Goal: Information Seeking & Learning: Find specific fact

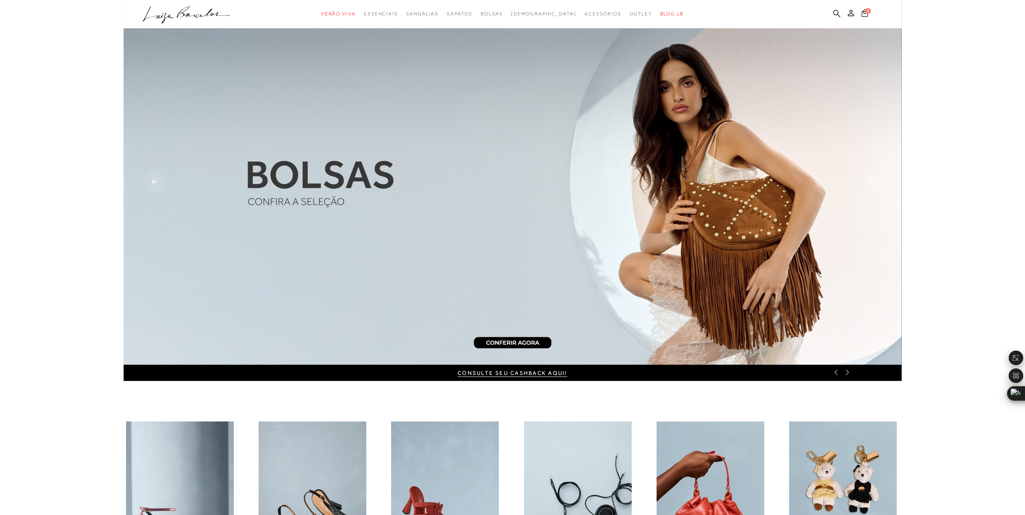
click at [831, 15] on ul ".a{fill-rule:evenodd;} Verão Viva Em alta Favoritos das Influenciadoras Apostas…" at bounding box center [507, 13] width 728 height 15
click at [838, 15] on icon at bounding box center [836, 13] width 7 height 7
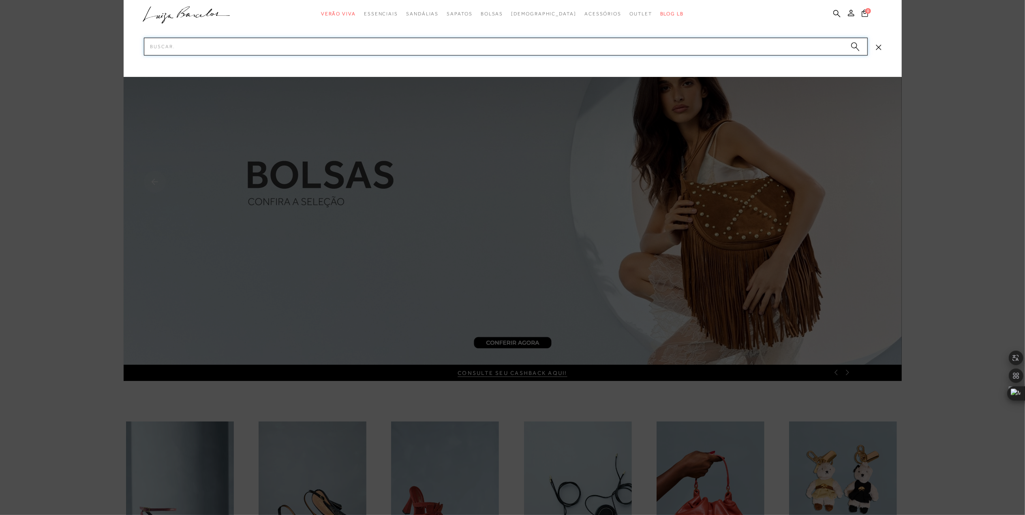
paste input "60020034-8"
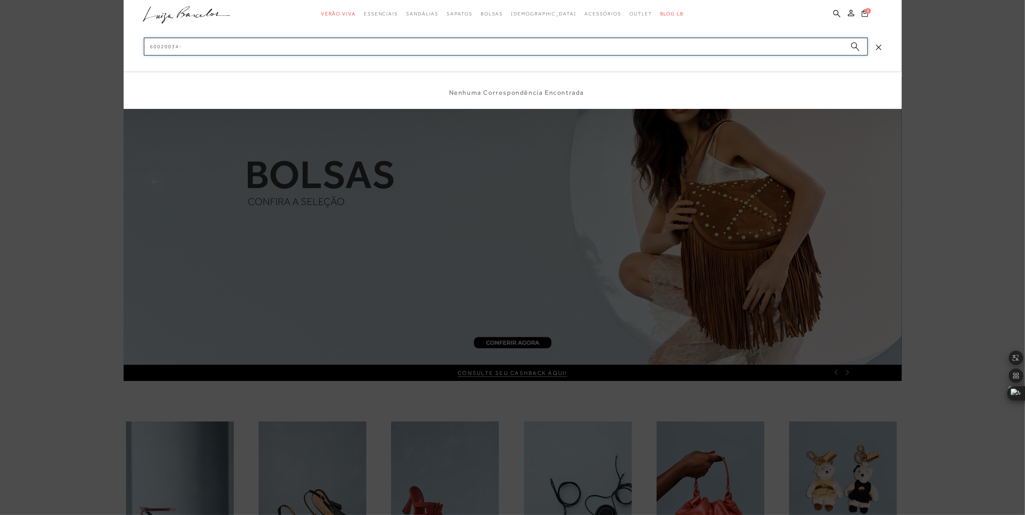
type input "60020034"
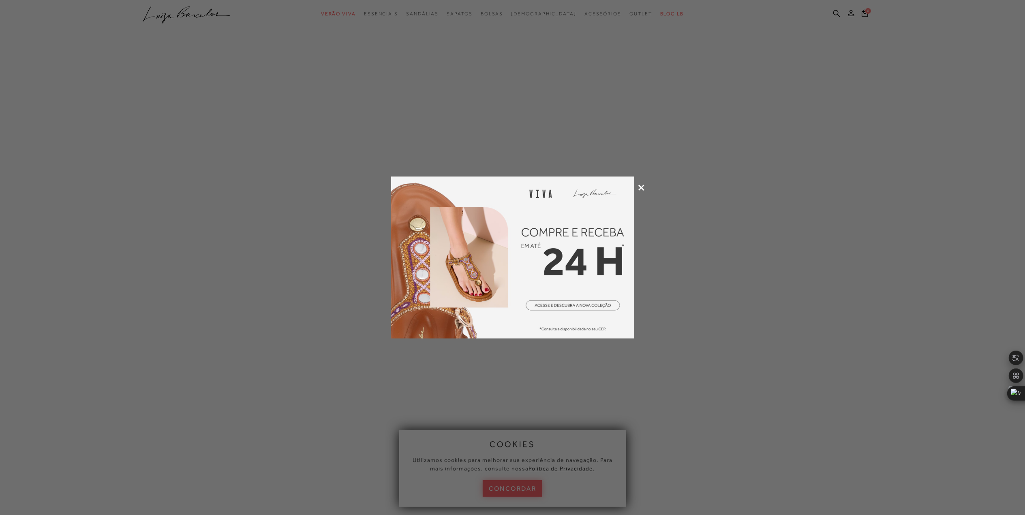
click at [643, 187] on icon at bounding box center [641, 188] width 6 height 6
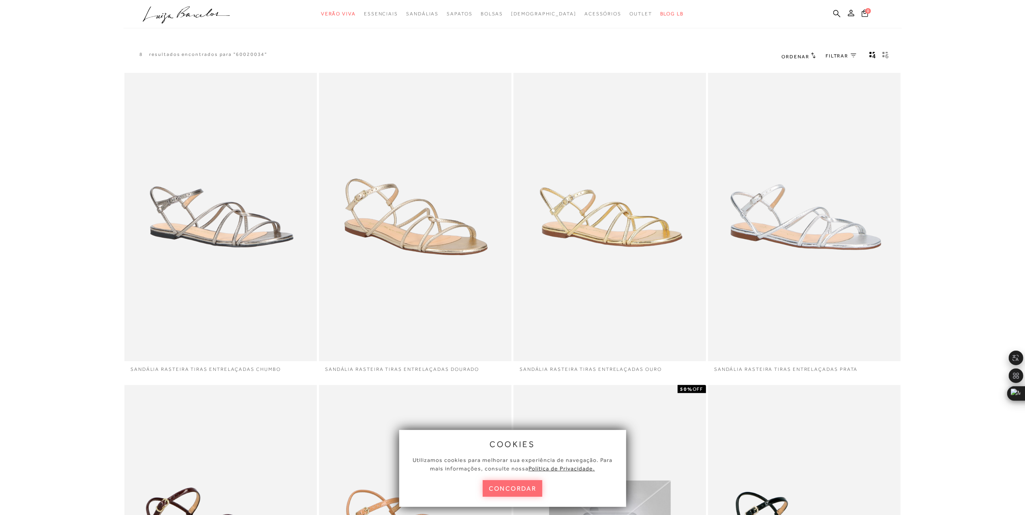
click at [524, 485] on button "concordar" at bounding box center [513, 489] width 60 height 17
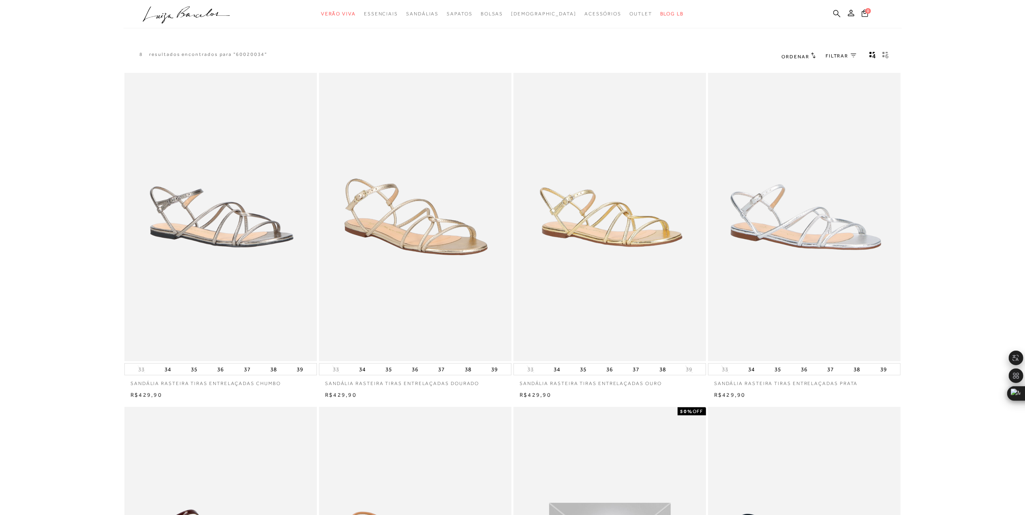
click at [837, 13] on icon at bounding box center [836, 14] width 7 height 8
click at [834, 13] on icon at bounding box center [836, 14] width 7 height 8
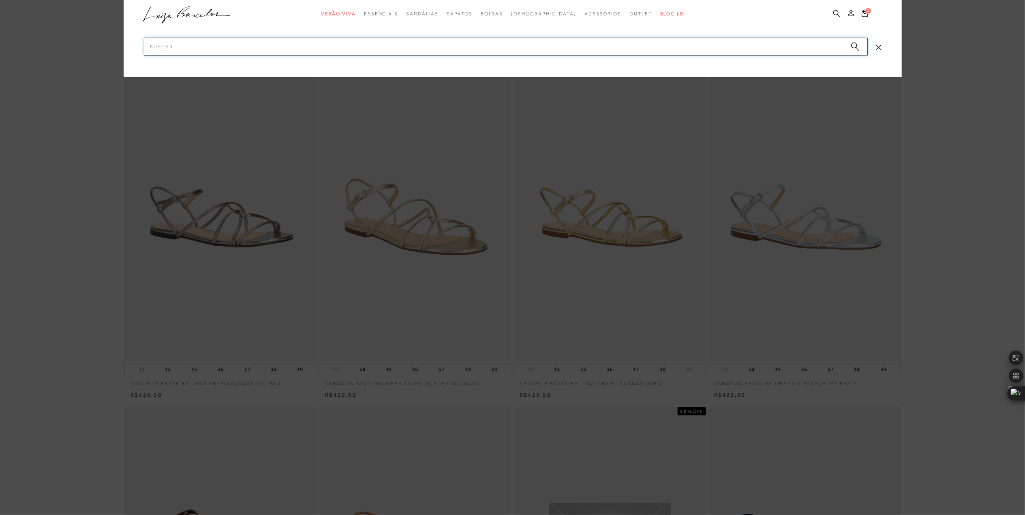
paste input "13970014-5"
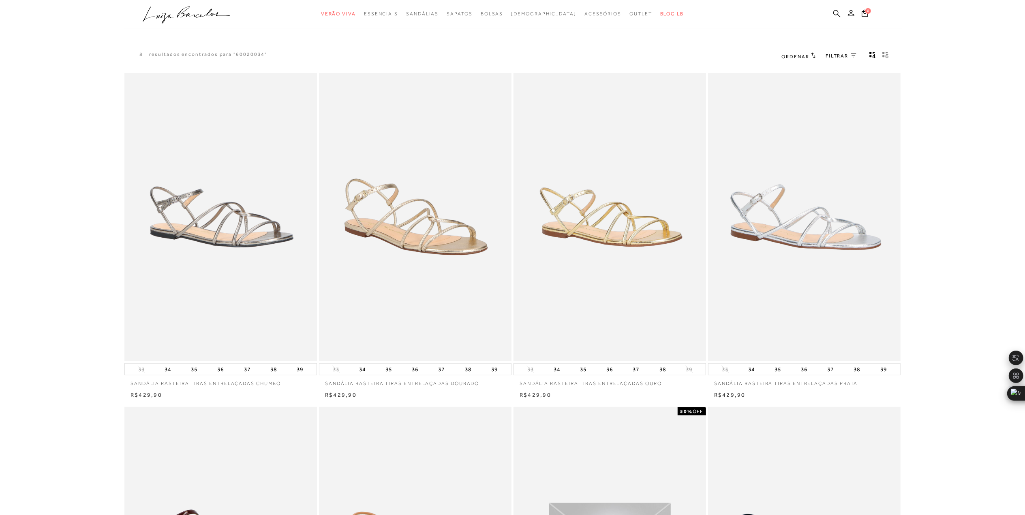
click at [837, 15] on icon at bounding box center [836, 14] width 7 height 8
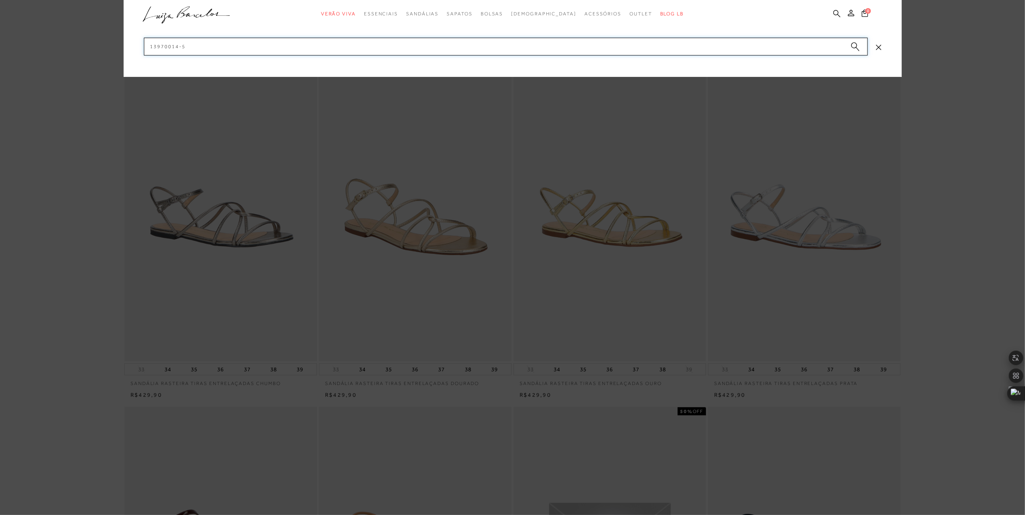
paste input "13970014-5"
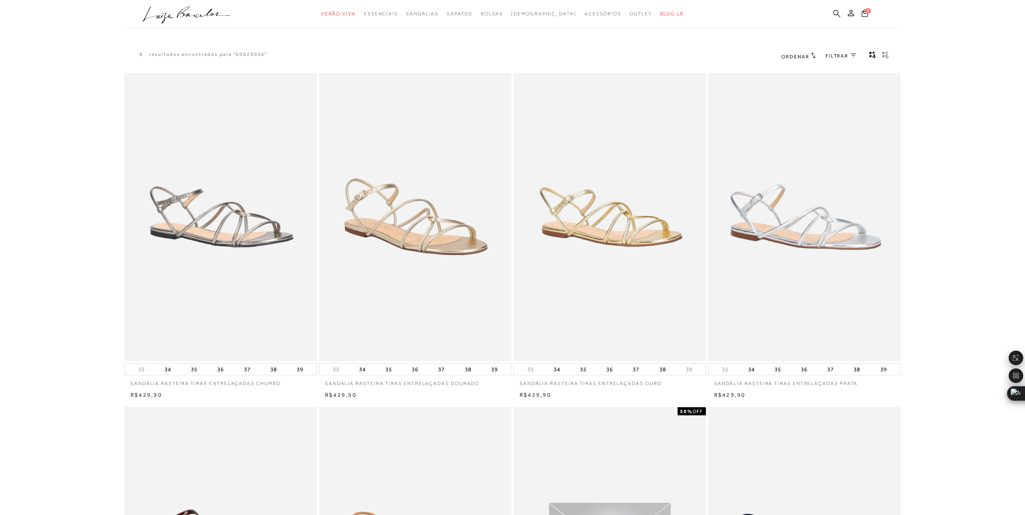
click at [835, 14] on icon at bounding box center [836, 13] width 7 height 7
click at [836, 12] on icon at bounding box center [836, 14] width 7 height 8
click at [834, 13] on icon at bounding box center [836, 14] width 7 height 8
click at [842, 8] on ul ".a{fill-rule:evenodd;} Verão Viva Em alta Favoritos das Influenciadoras Apostas…" at bounding box center [507, 13] width 728 height 15
click at [840, 10] on icon at bounding box center [836, 14] width 7 height 8
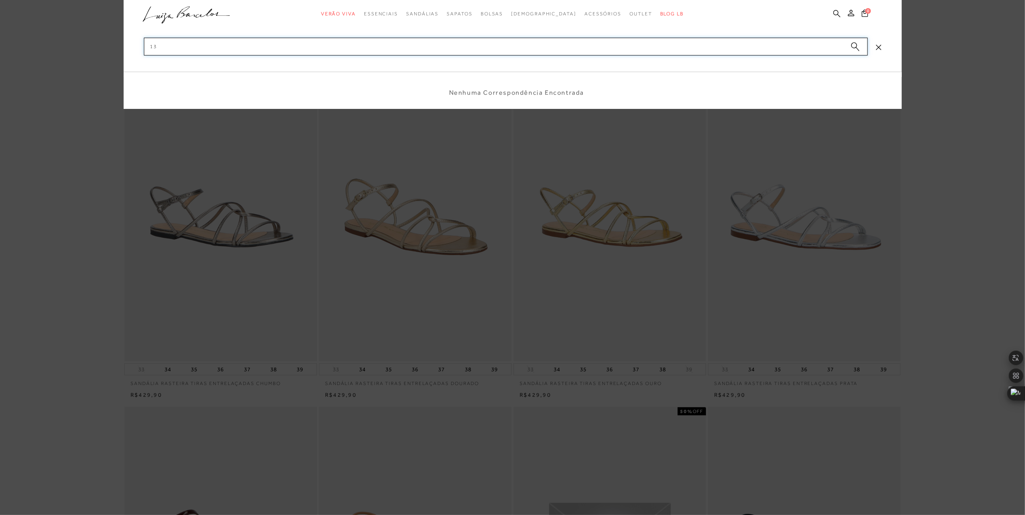
type input "1"
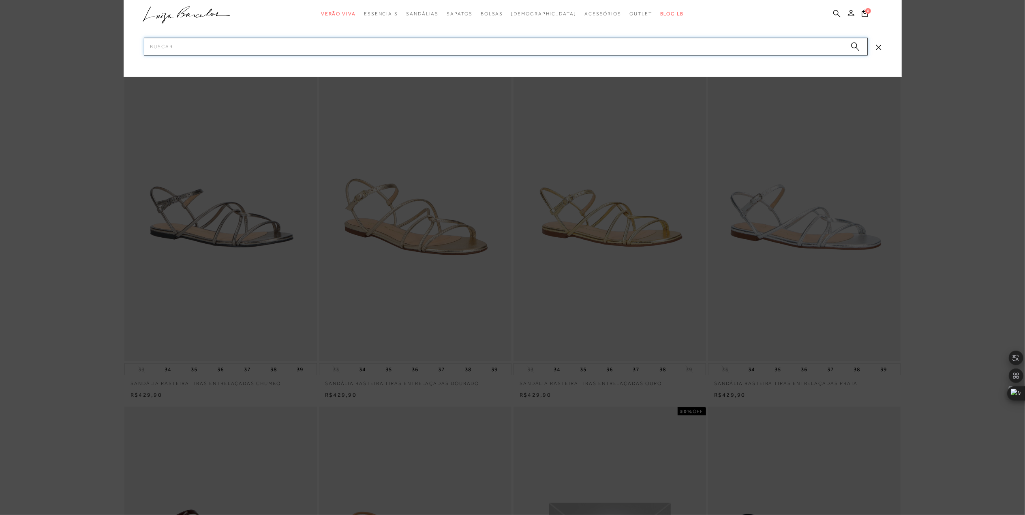
paste input "13970014-5"
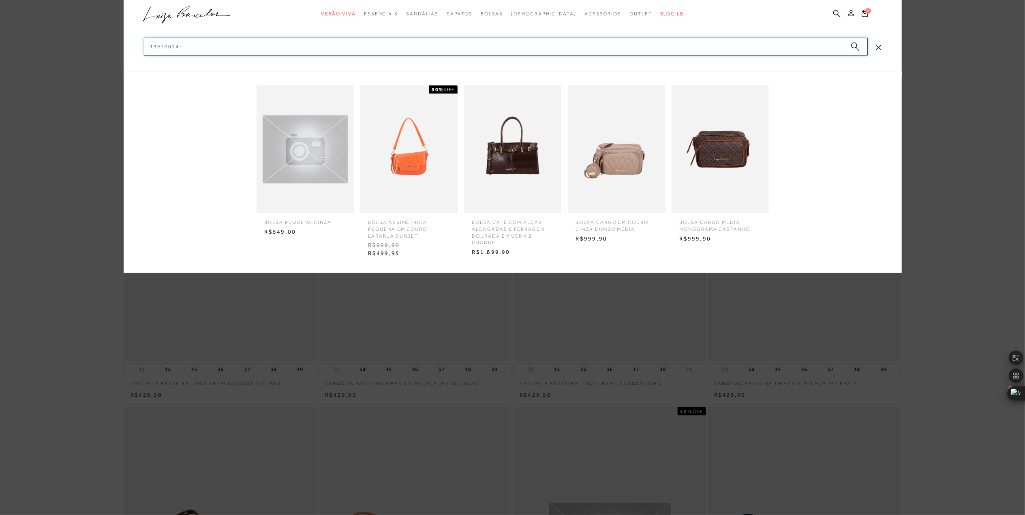
type input "13970014"
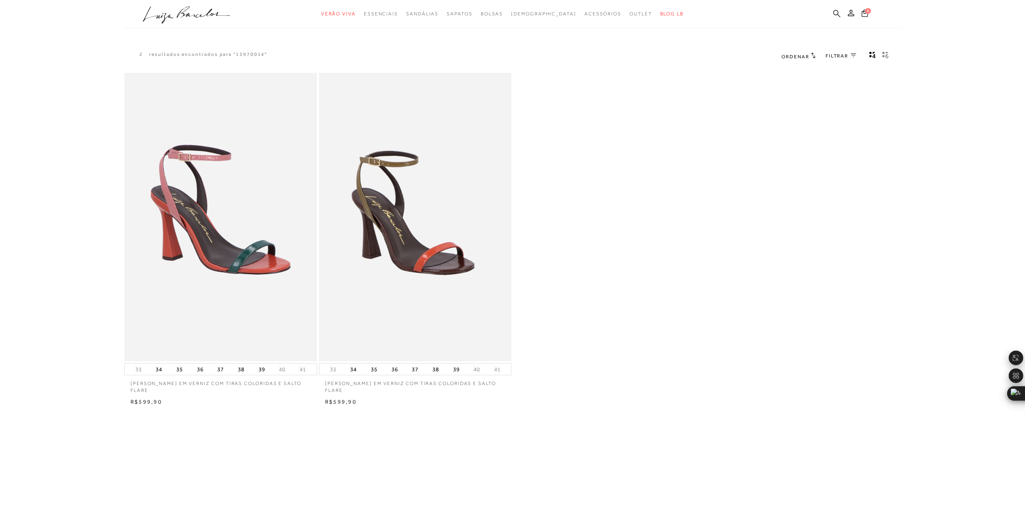
click at [835, 12] on icon at bounding box center [836, 14] width 7 height 8
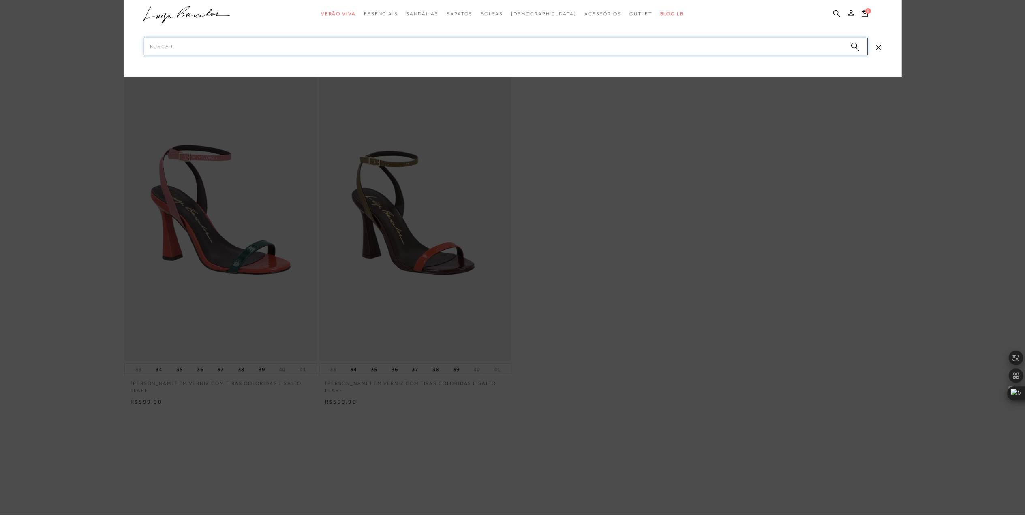
paste input "11600196-17"
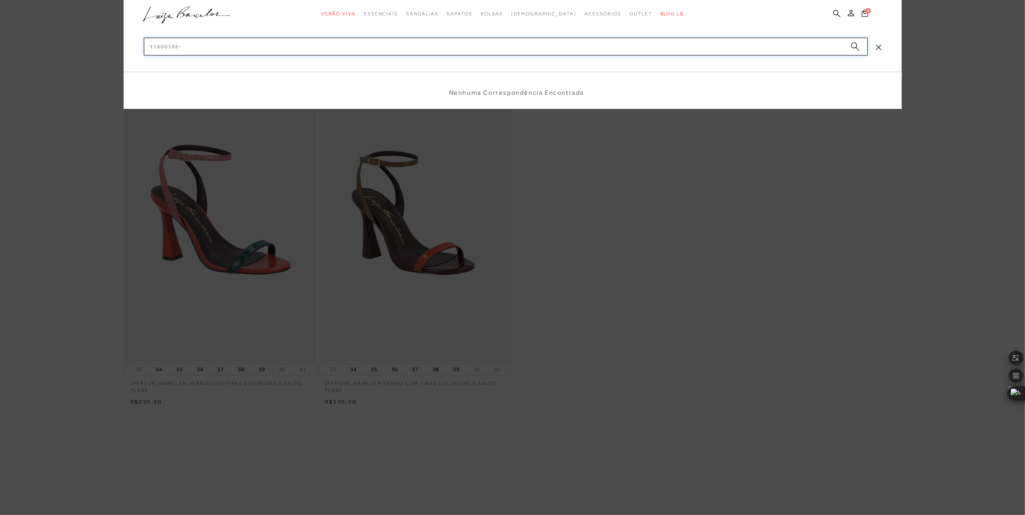
type input "11600196"
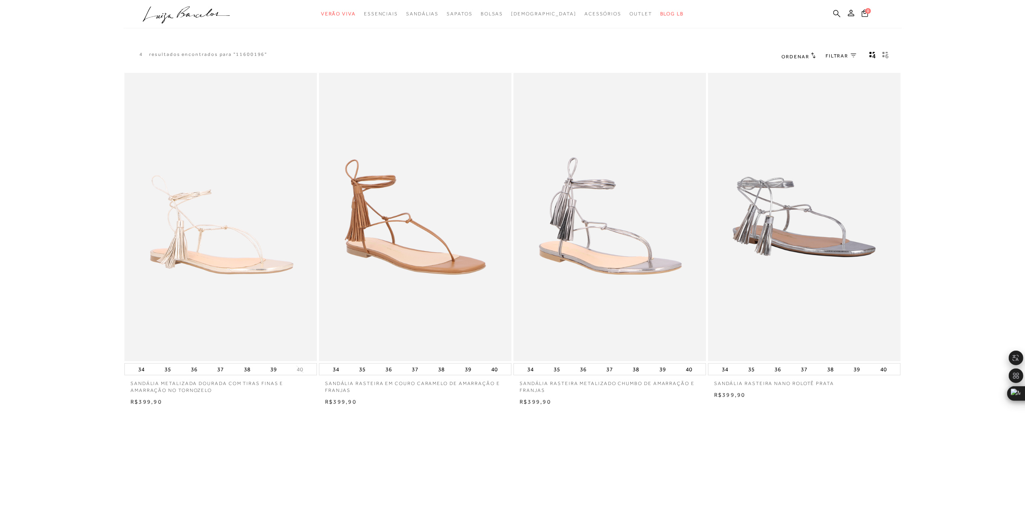
click at [837, 11] on icon at bounding box center [836, 13] width 7 height 7
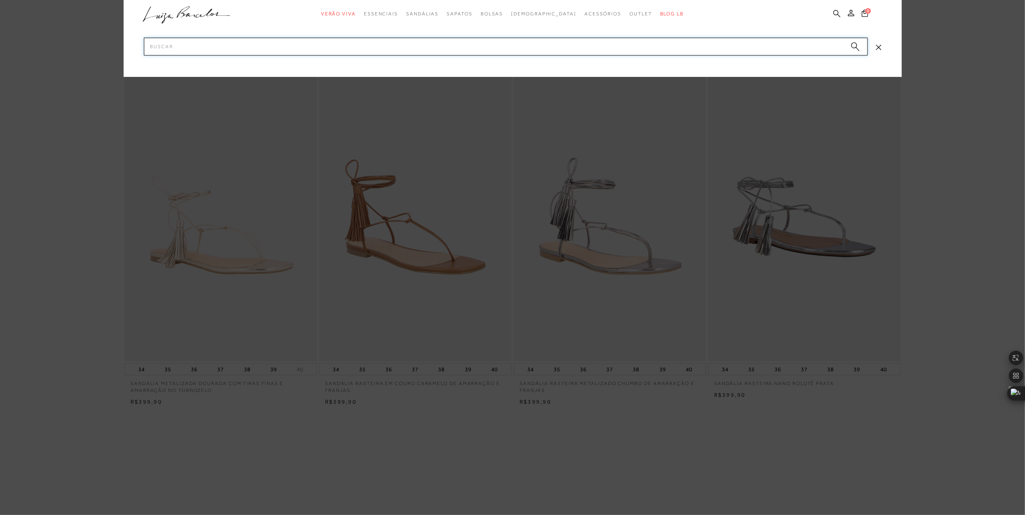
paste input "11530056-2"
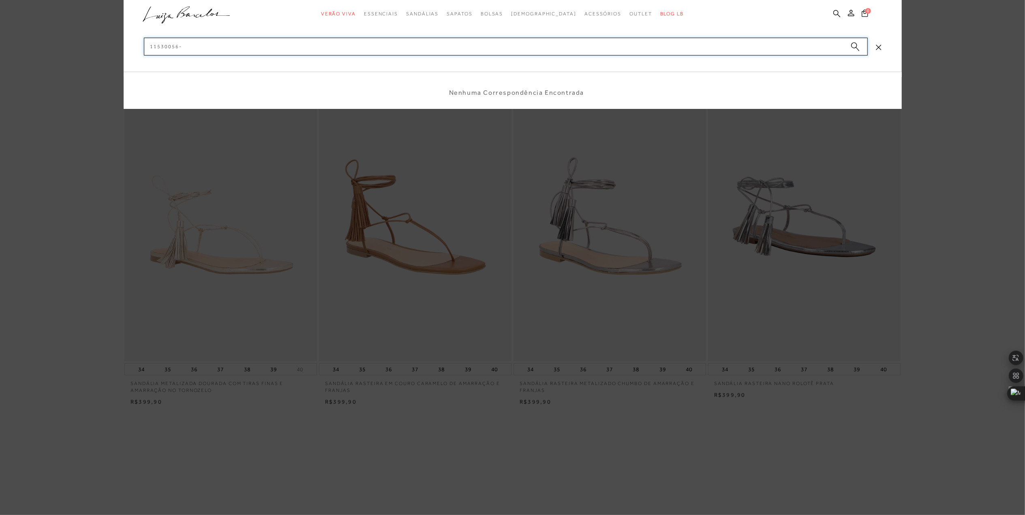
type input "11530056"
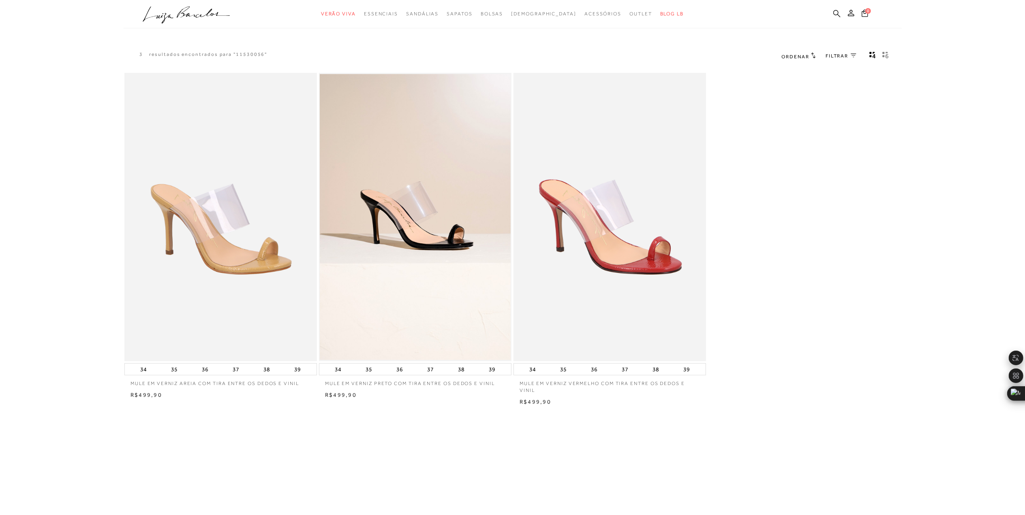
click at [835, 12] on icon at bounding box center [836, 14] width 7 height 8
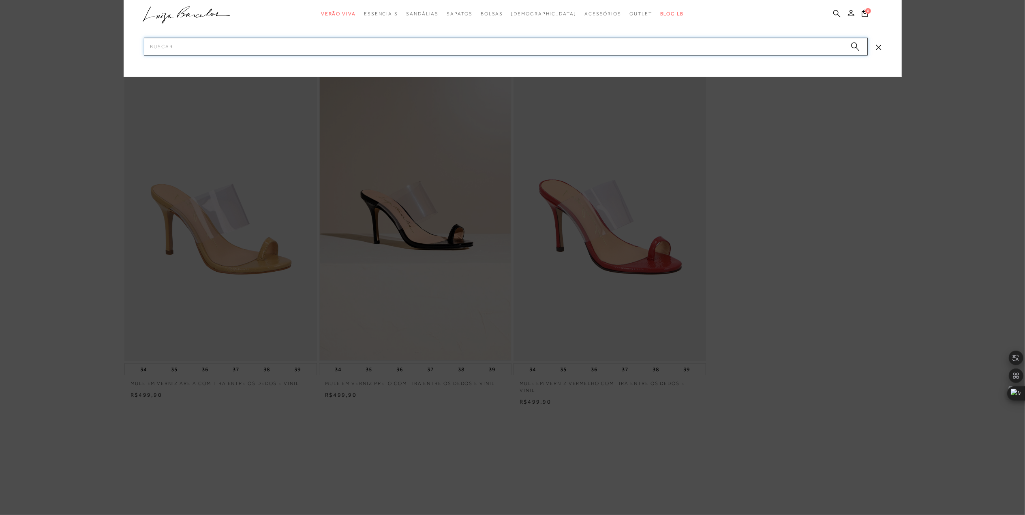
paste input "12350227-5"
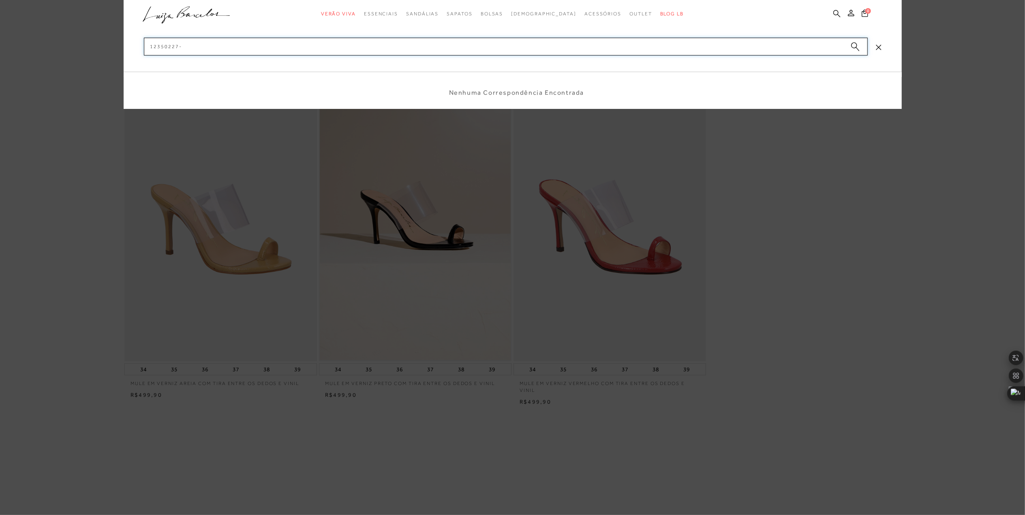
type input "12350227"
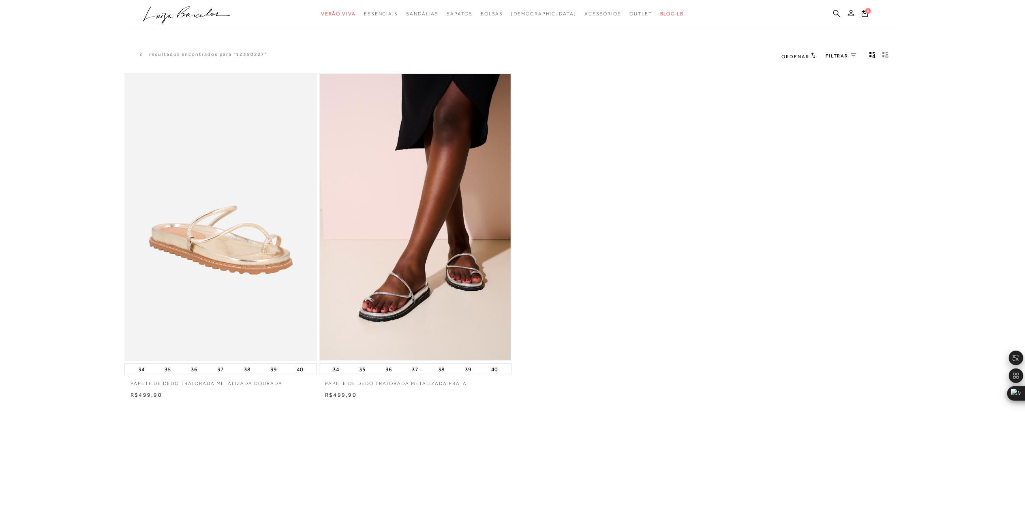
click at [833, 10] on icon at bounding box center [836, 14] width 7 height 8
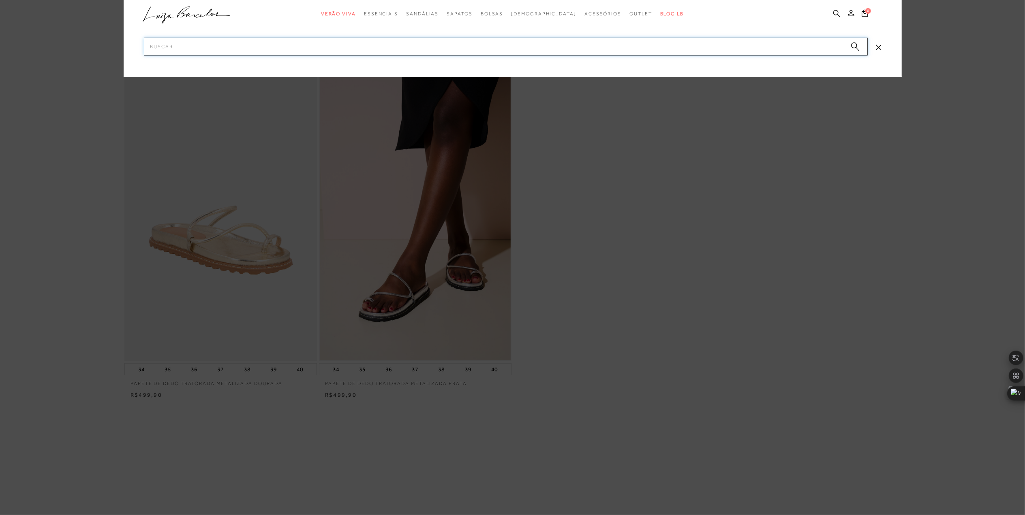
paste input "13750025-6"
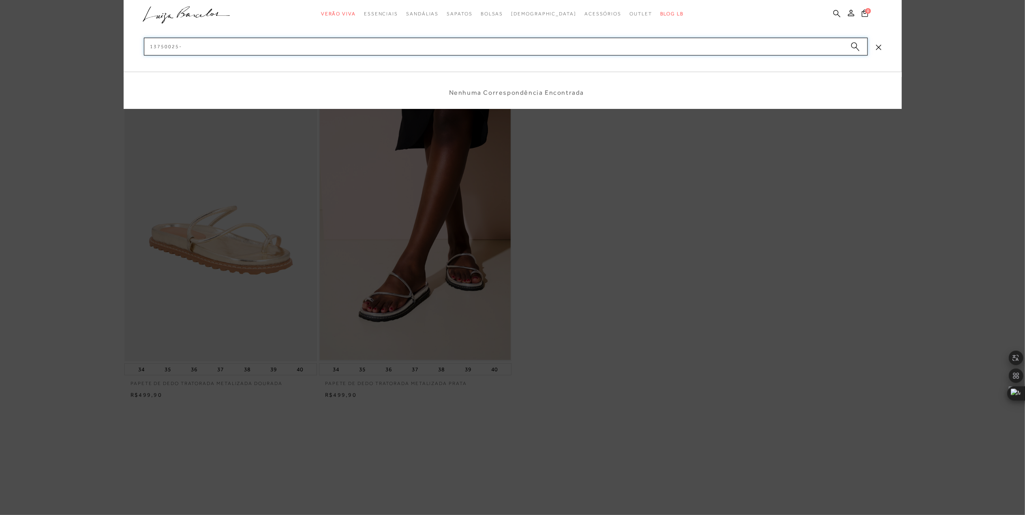
type input "13750025"
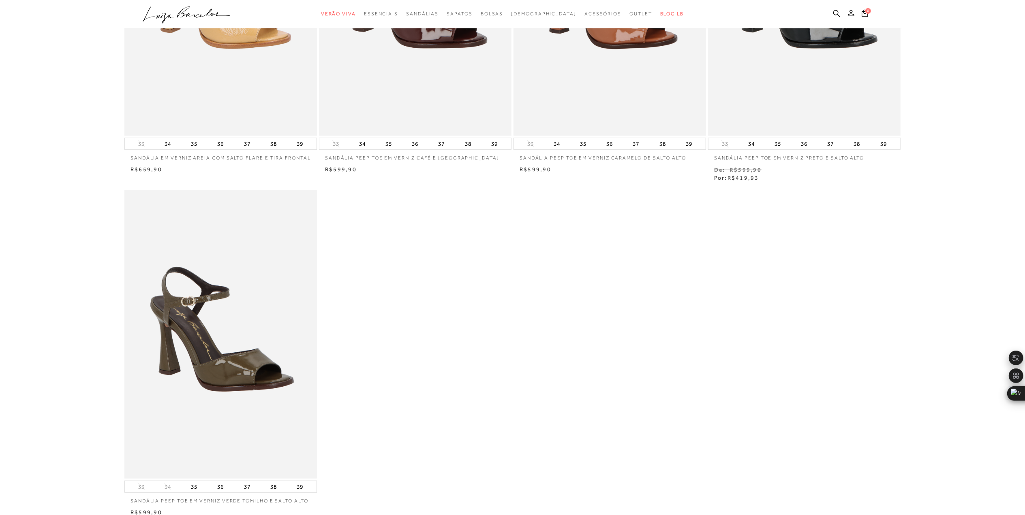
scroll to position [270, 0]
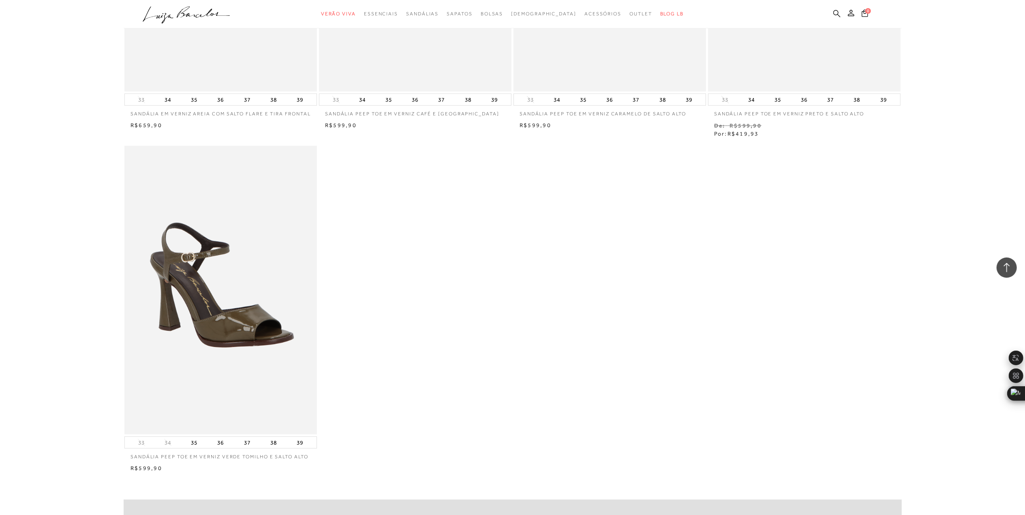
click at [834, 10] on icon at bounding box center [836, 14] width 7 height 8
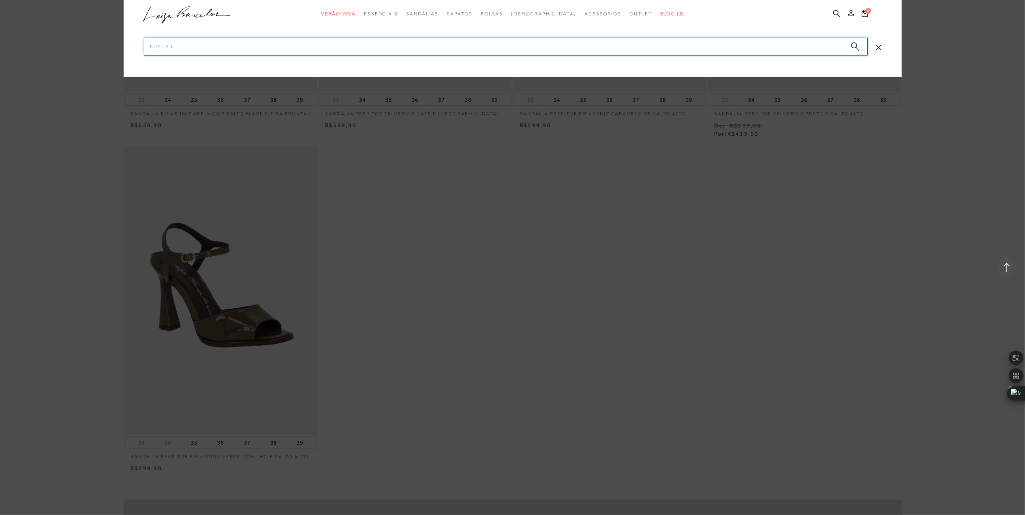
paste input "11600281-3"
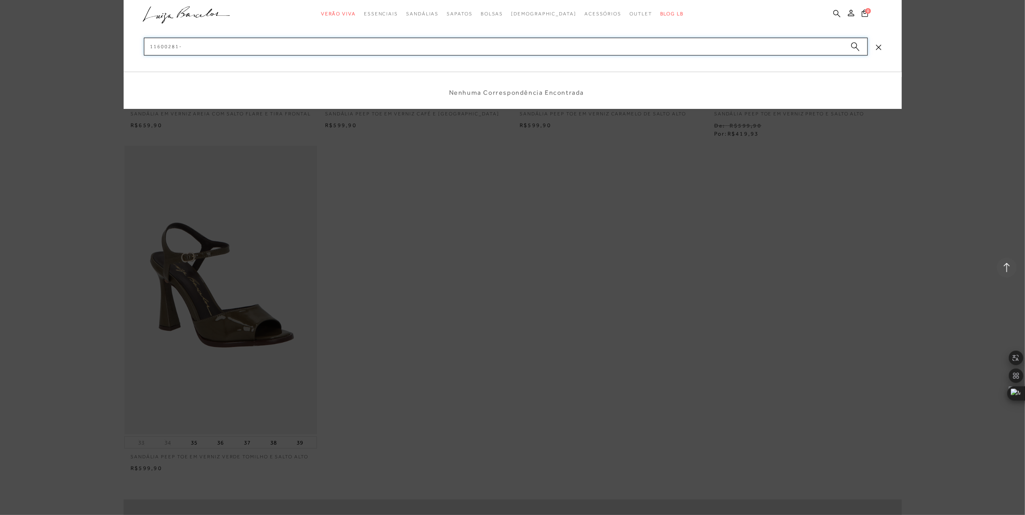
type input "11600281"
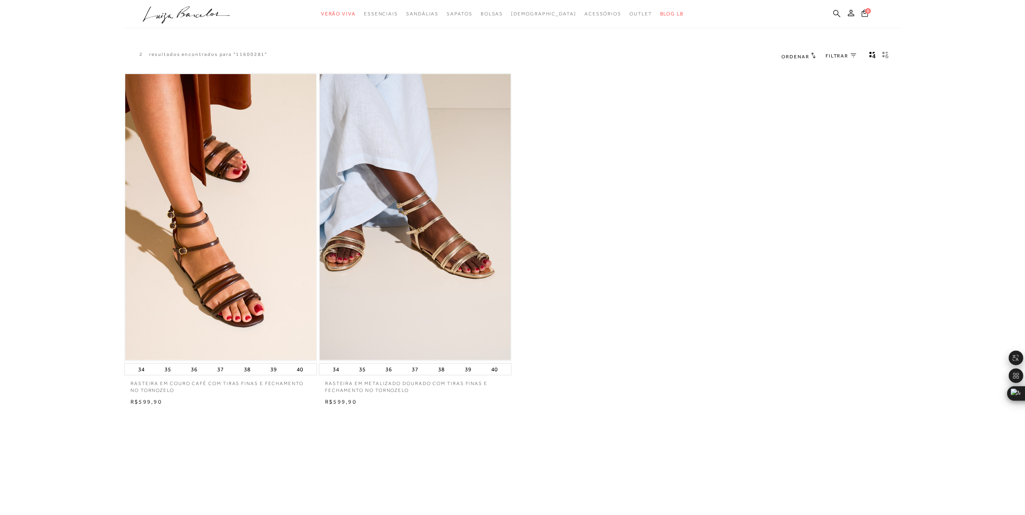
click at [836, 12] on icon at bounding box center [836, 14] width 7 height 8
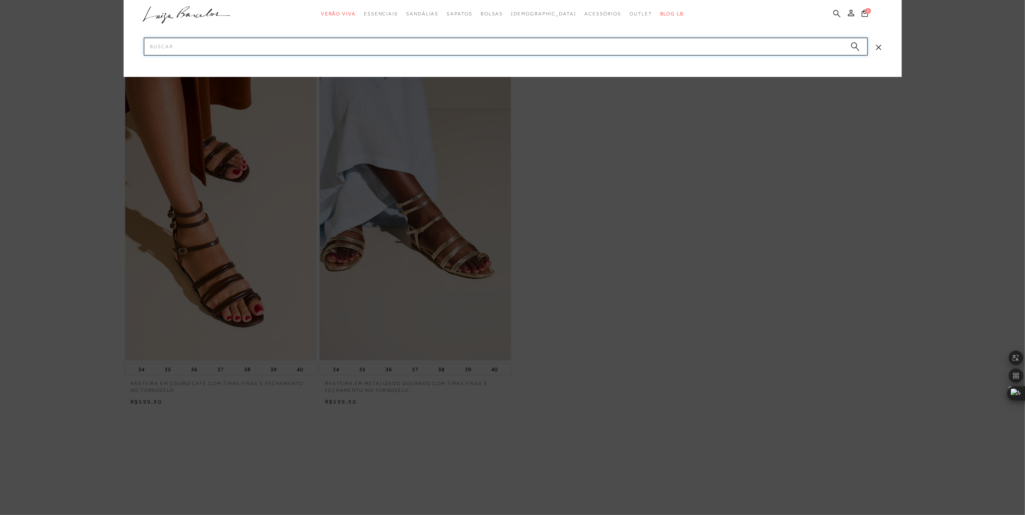
paste input "13180037-3"
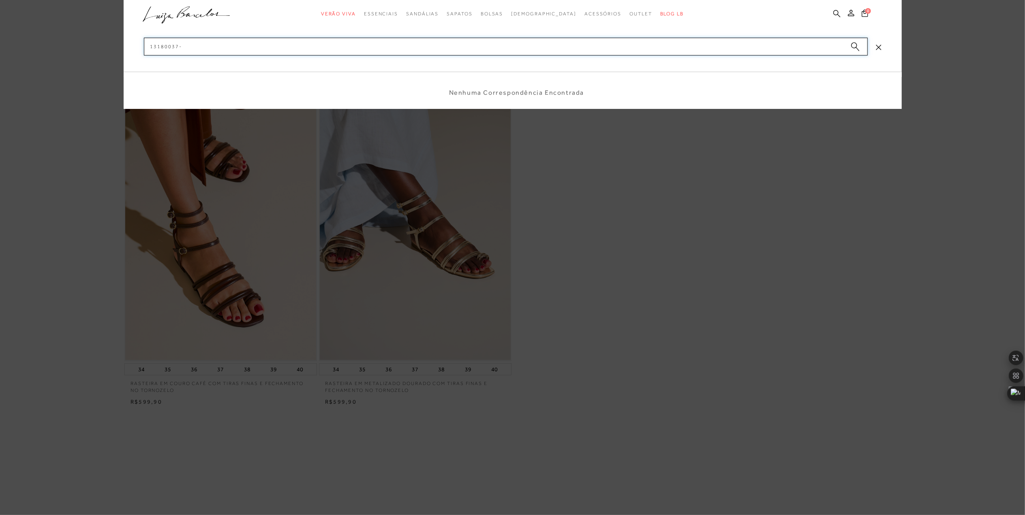
type input "13180037"
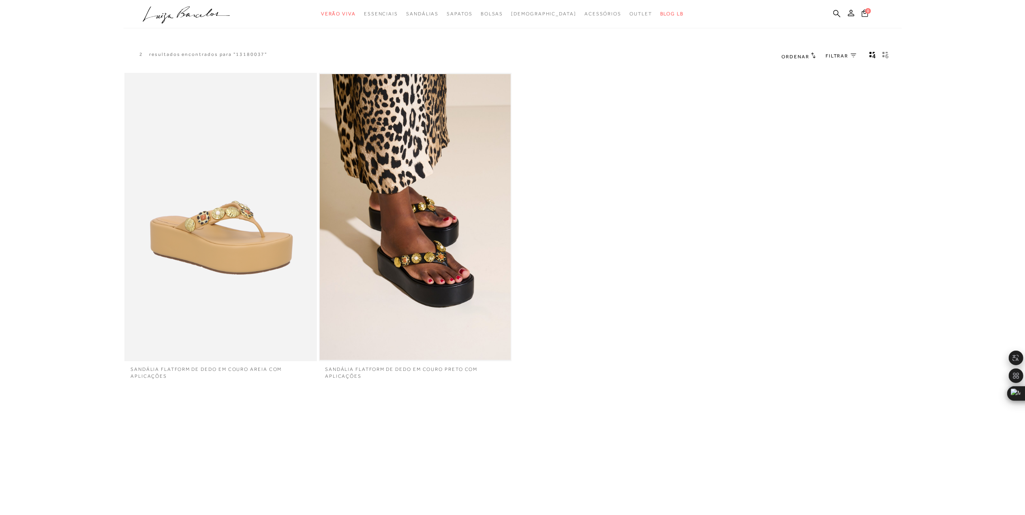
click at [521, 341] on div "SANDÁLIA FLATFORM DE DEDO EM COURO AREIA COM APLICAÇÕES SANDÁLIA FLATFORM DE DE…" at bounding box center [513, 228] width 778 height 313
click at [833, 10] on icon at bounding box center [836, 14] width 7 height 8
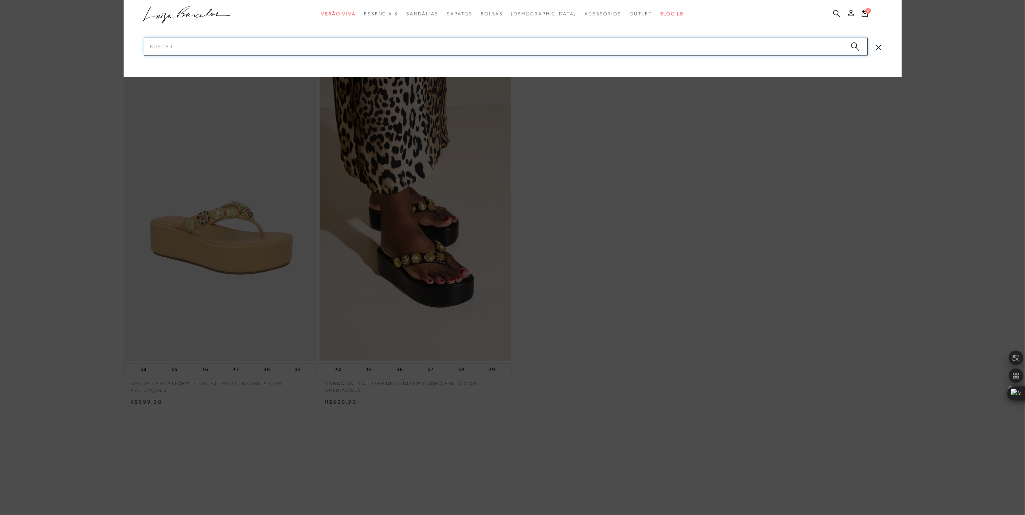
paste input "13470035-4"
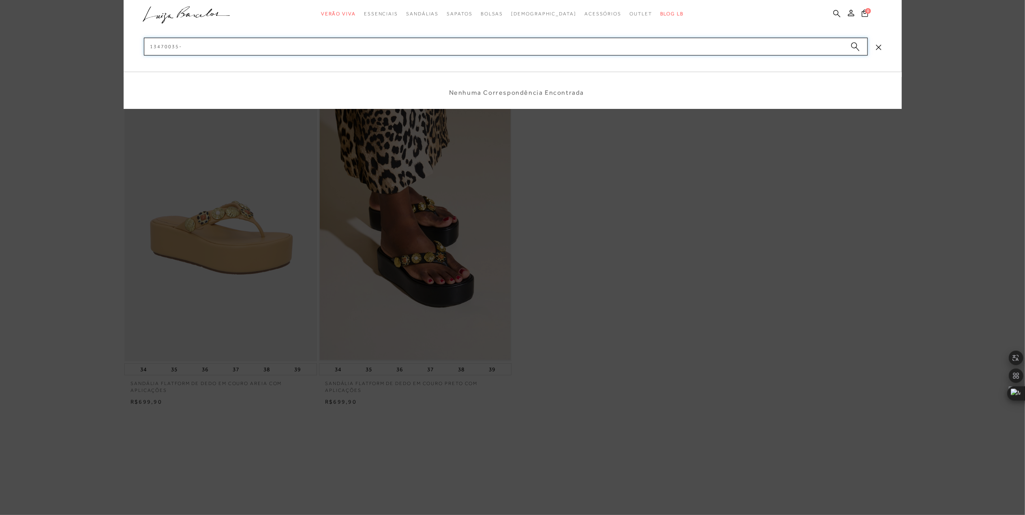
type input "13470035"
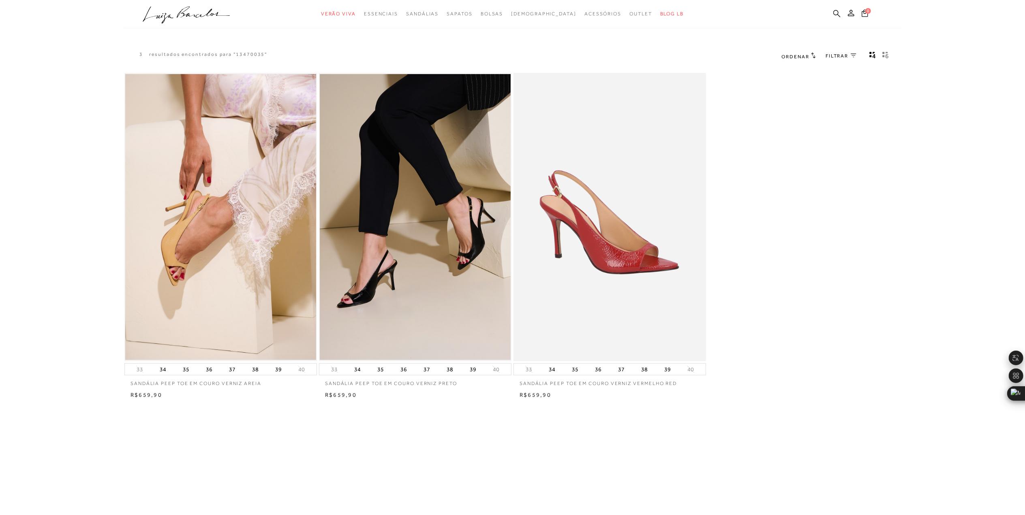
click at [834, 11] on icon at bounding box center [836, 14] width 7 height 8
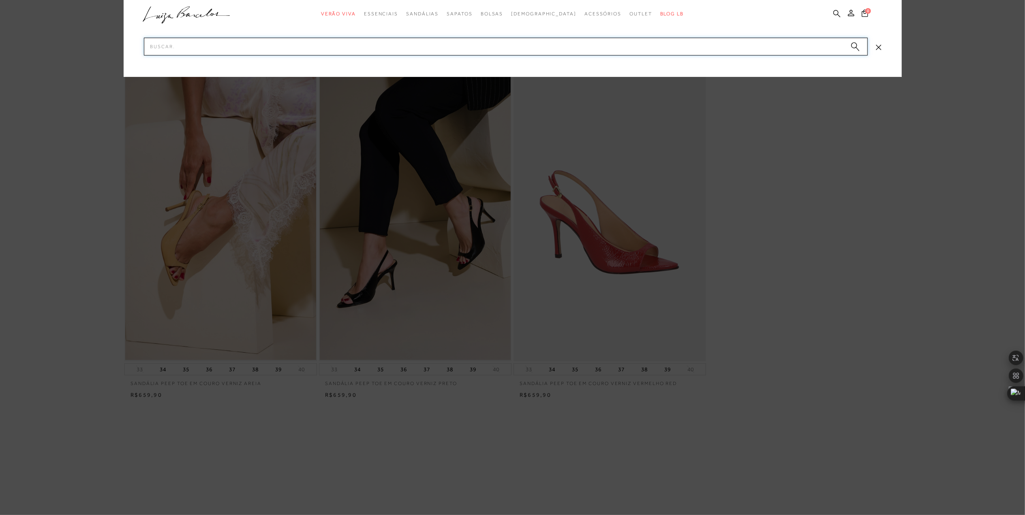
paste input "11530063-1"
type input "11530063"
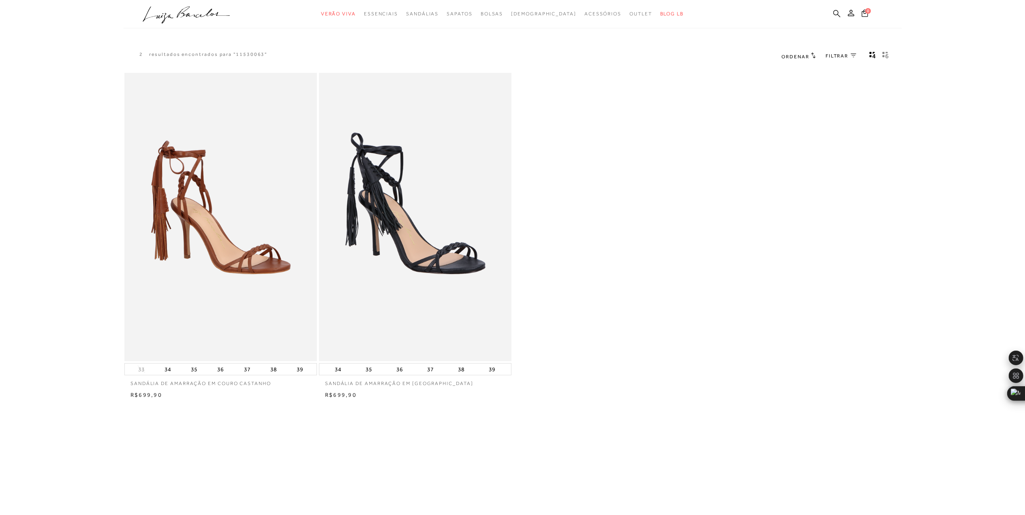
click at [835, 15] on icon at bounding box center [836, 13] width 7 height 7
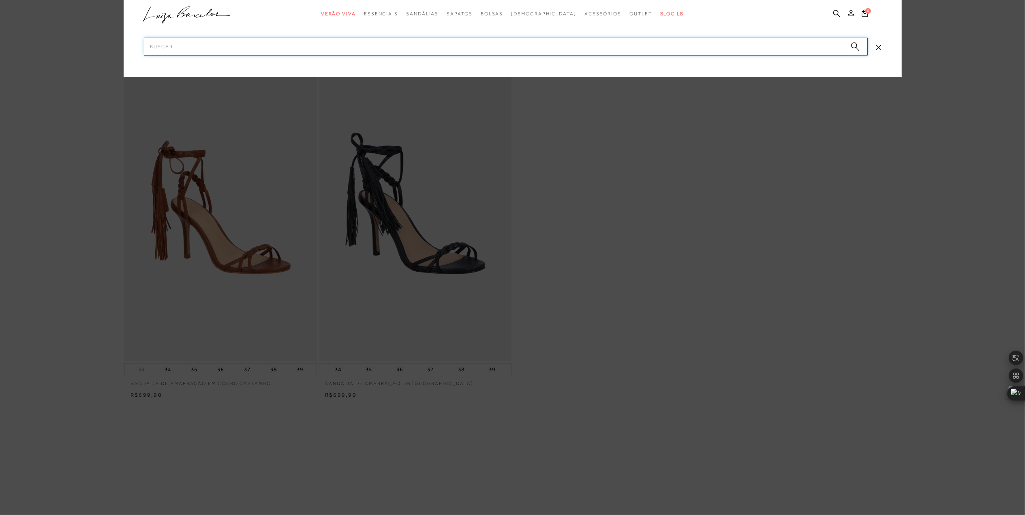
paste input "11530063-2"
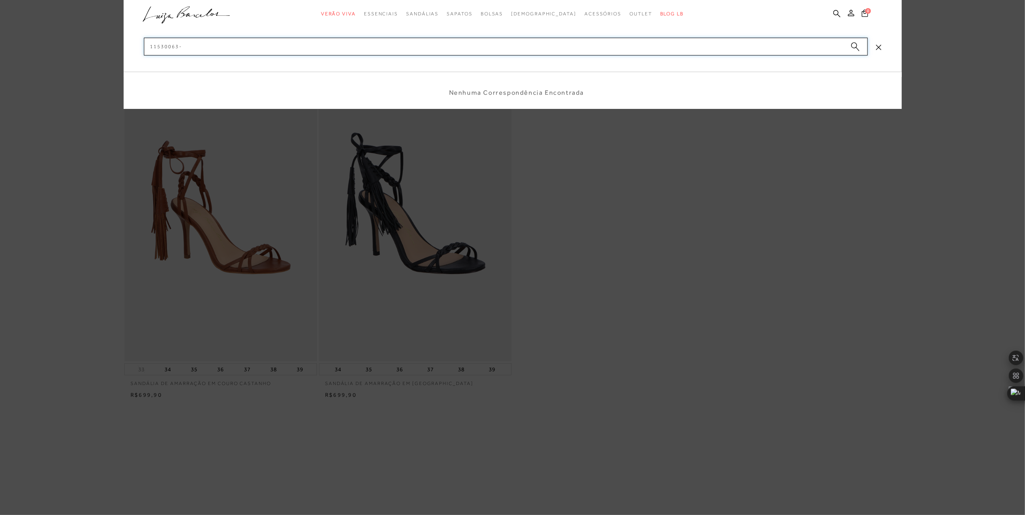
type input "11530063"
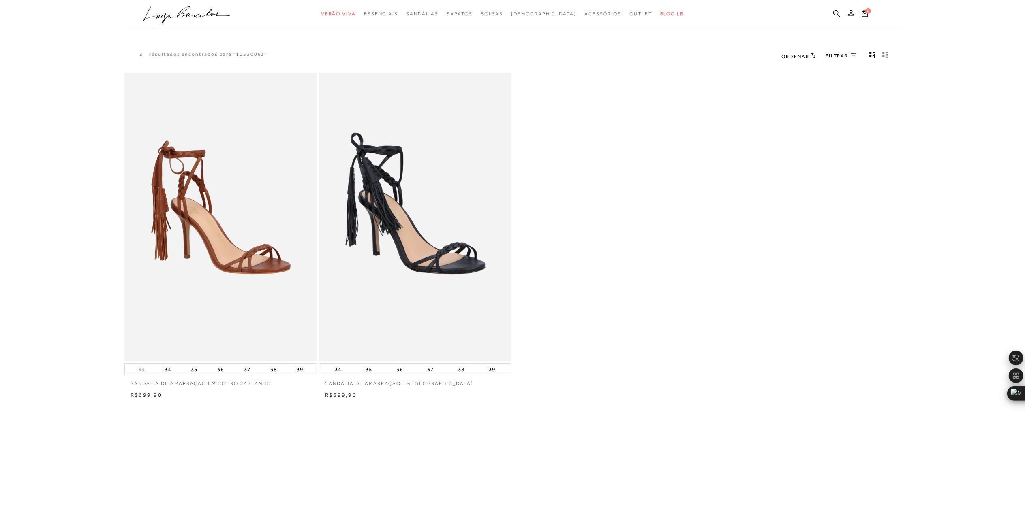
click at [834, 10] on icon at bounding box center [836, 14] width 7 height 8
paste input "13400039-4"
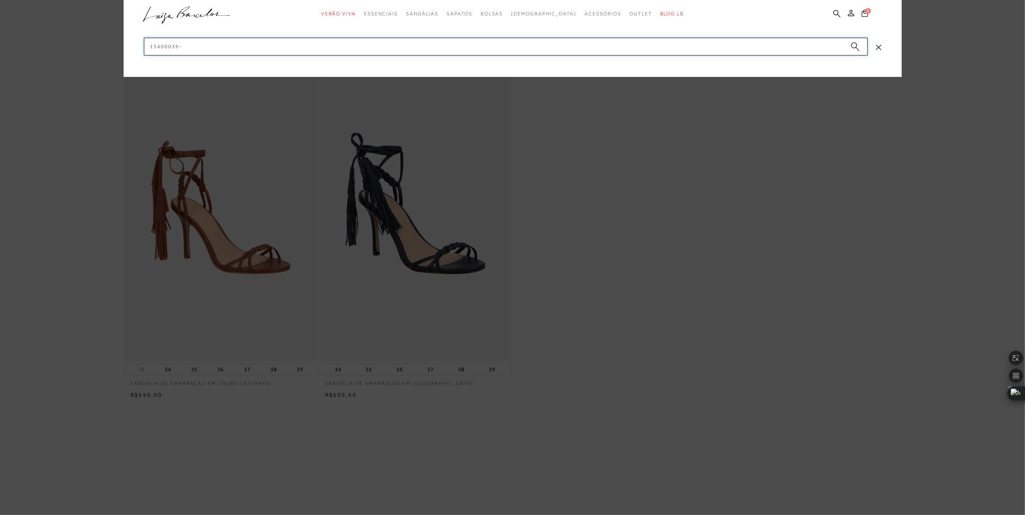
type input "13400039"
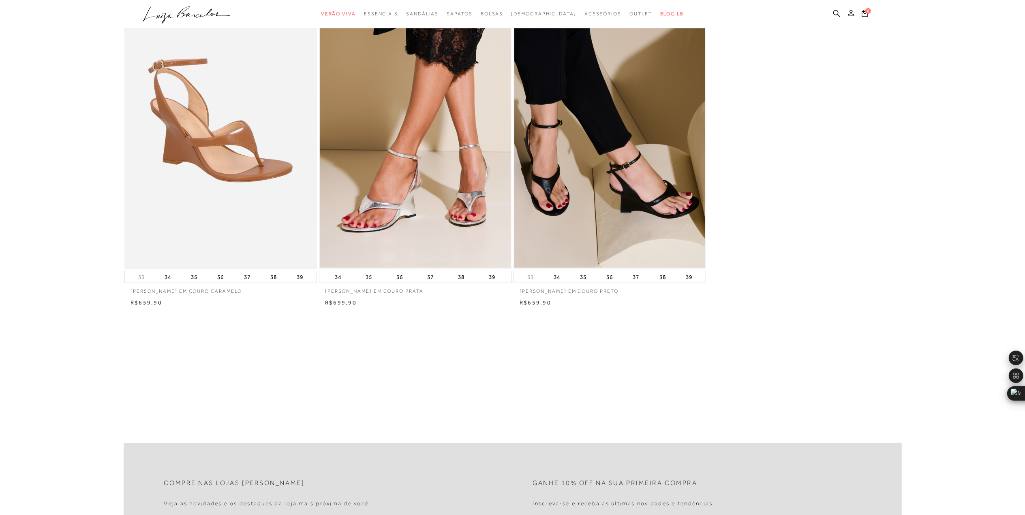
scroll to position [108, 0]
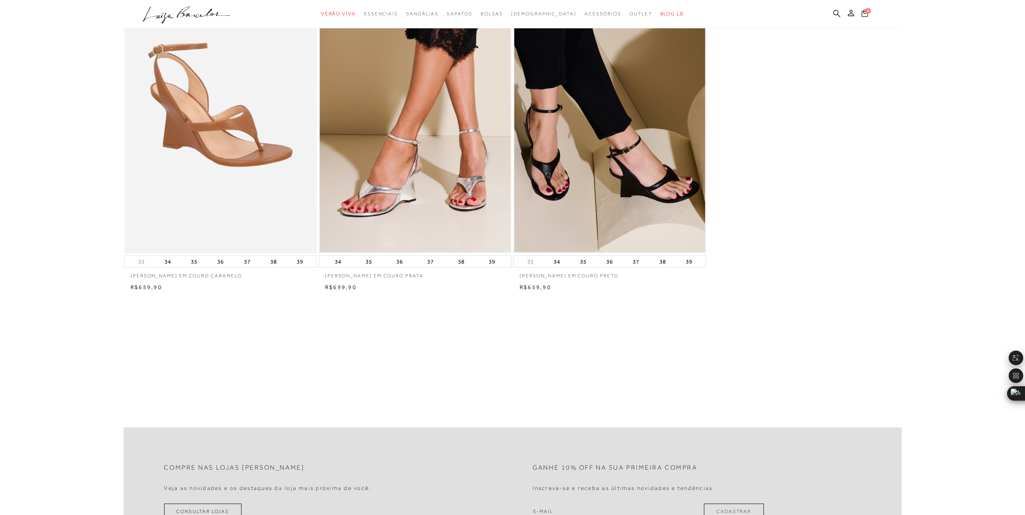
click at [827, 18] on ul ".a{fill-rule:evenodd;} Verão Viva Em alta Favoritos das Influenciadoras Apostas…" at bounding box center [507, 13] width 728 height 15
click at [832, 12] on ul ".a{fill-rule:evenodd;} Verão Viva Em alta Favoritos das Influenciadoras Apostas…" at bounding box center [507, 13] width 728 height 15
click at [834, 13] on icon at bounding box center [836, 13] width 7 height 7
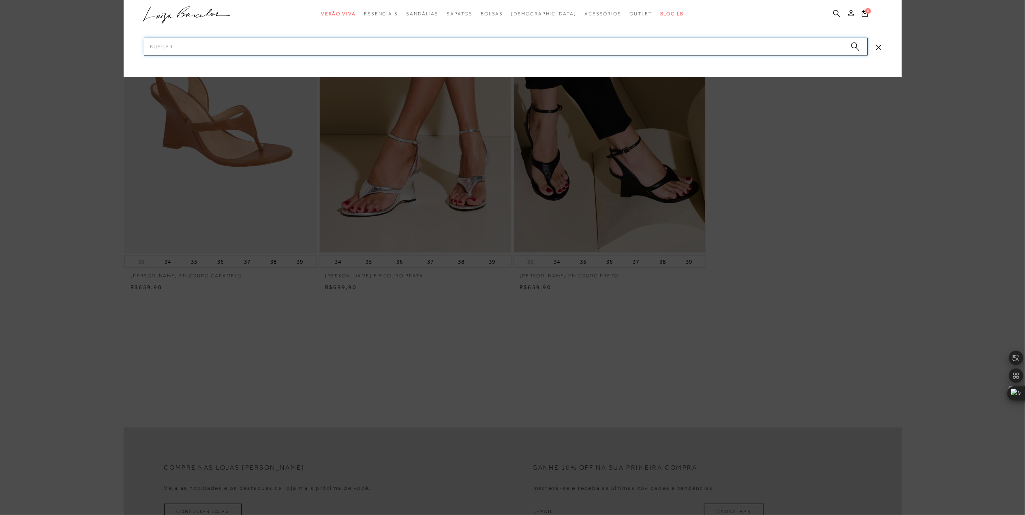
paste input "13680024-8"
type input "13680024"
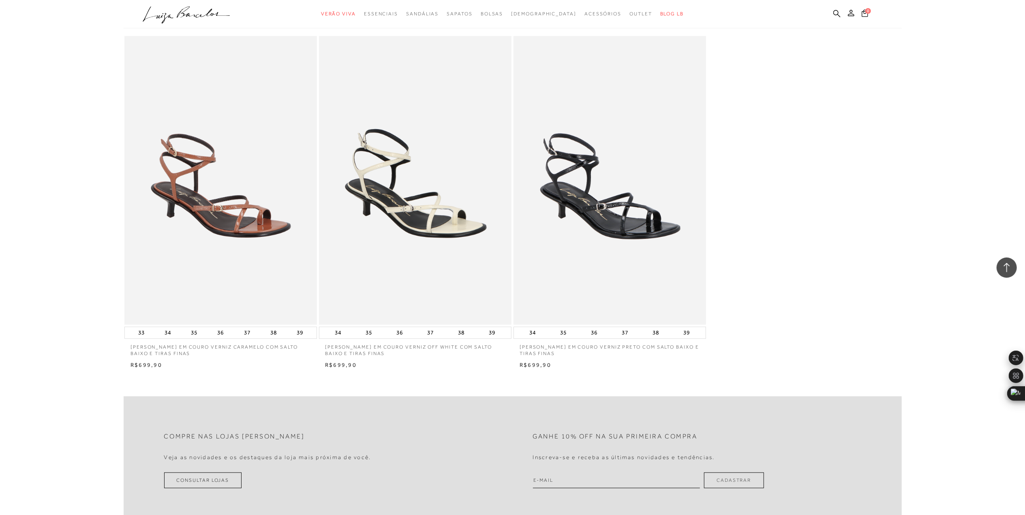
scroll to position [324, 0]
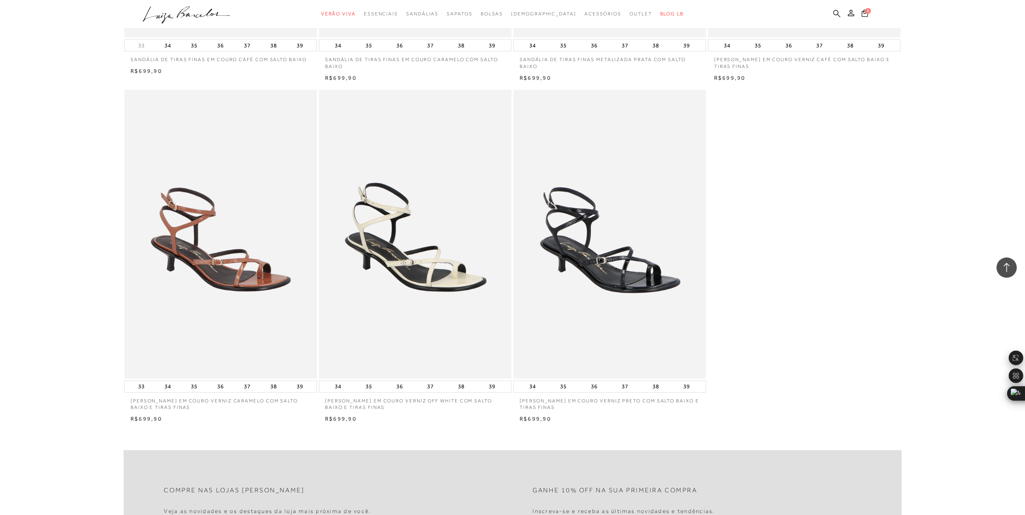
click at [837, 13] on icon at bounding box center [836, 13] width 7 height 7
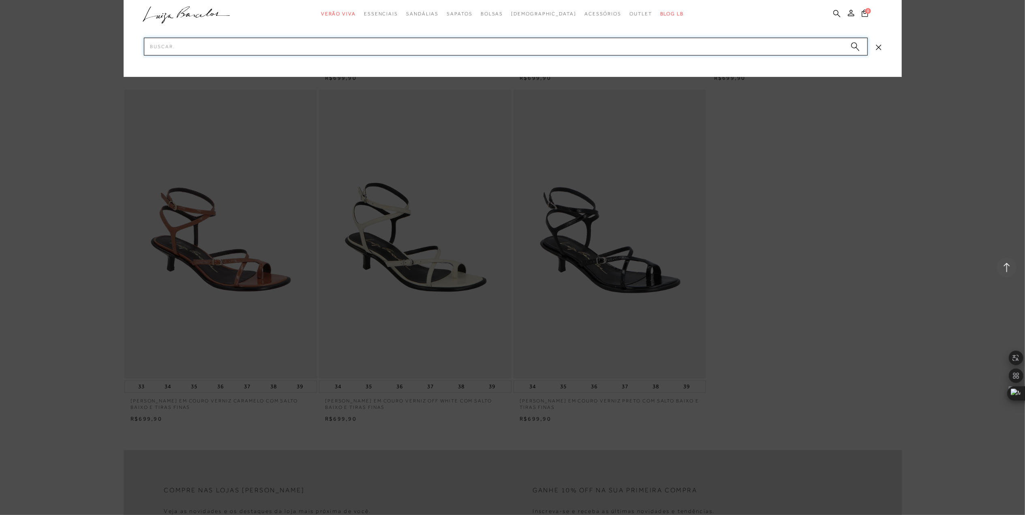
paste input "11530059-1"
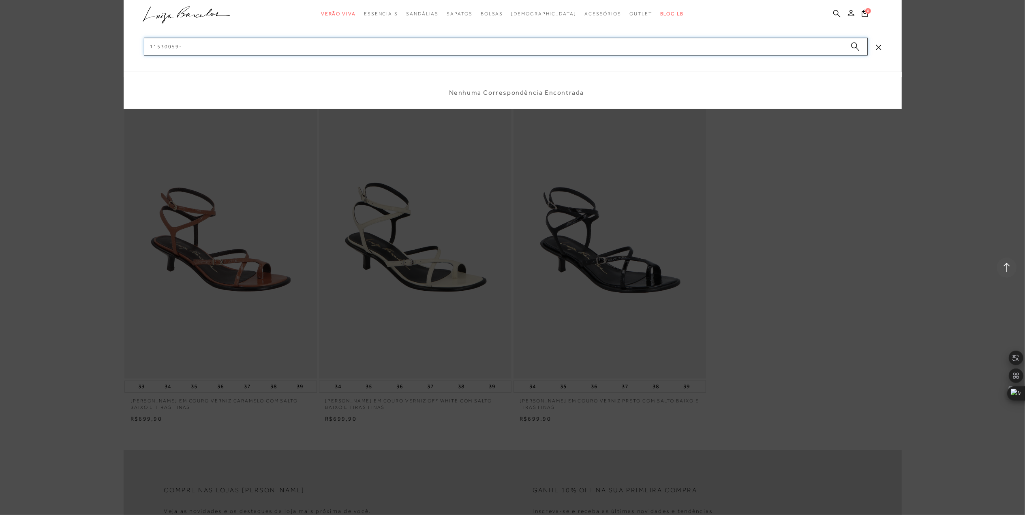
type input "11530059"
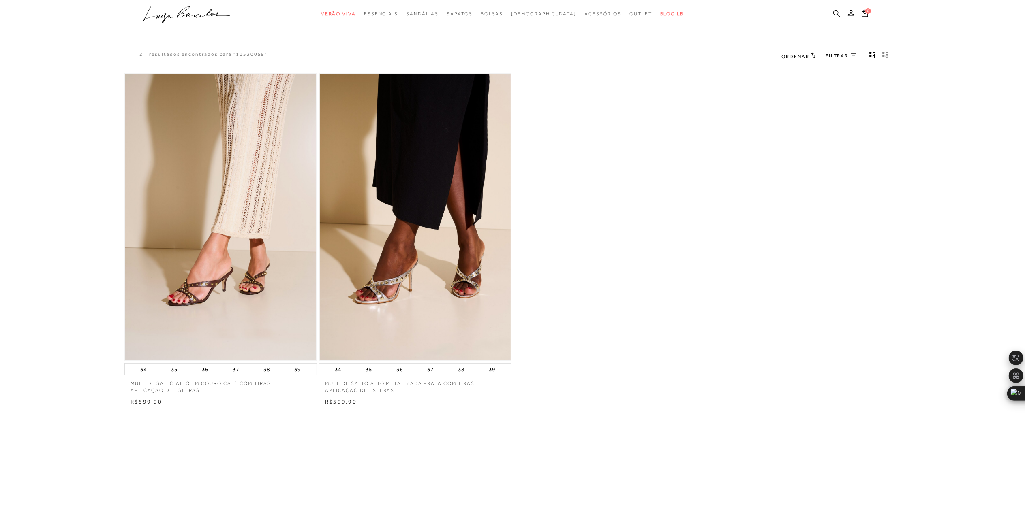
click at [837, 10] on icon at bounding box center [836, 14] width 7 height 8
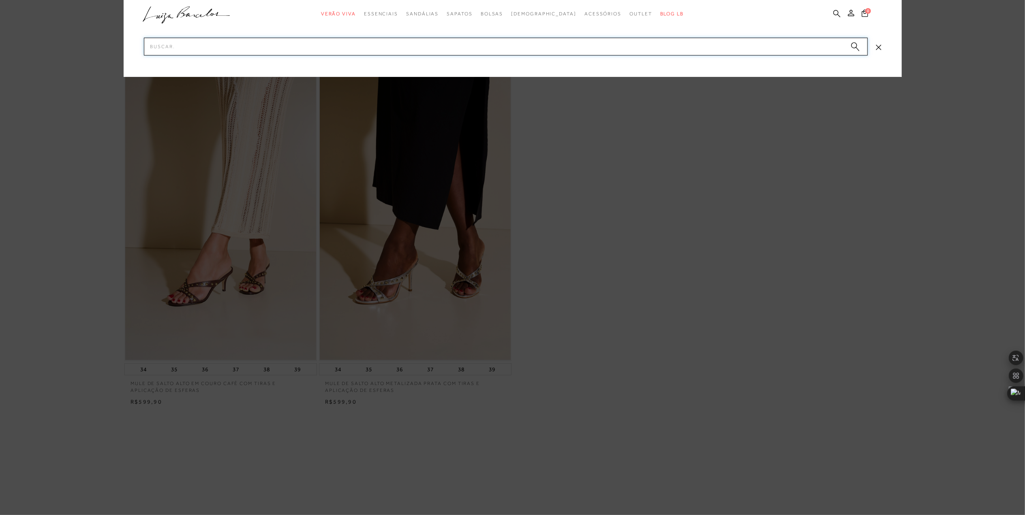
paste input "13320079-3"
type input "13320079"
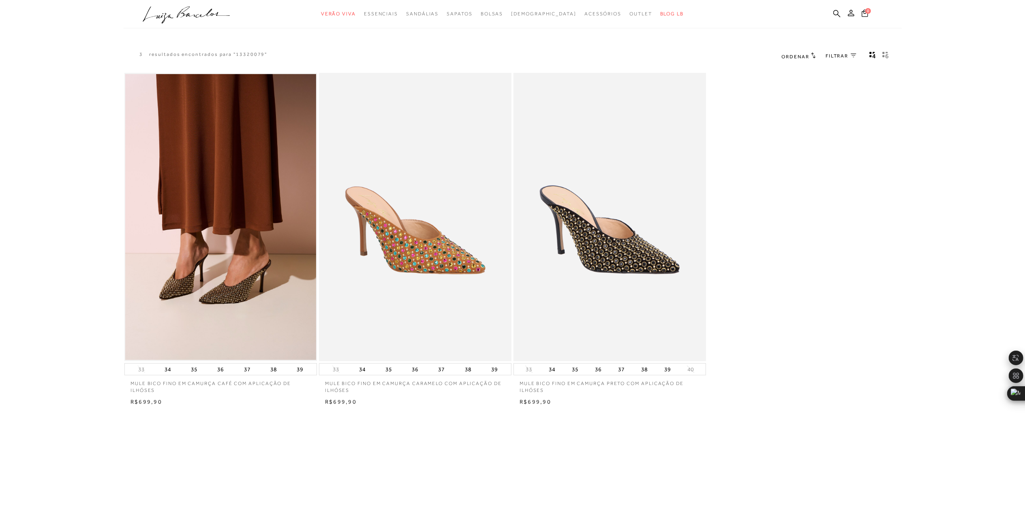
click at [836, 12] on icon at bounding box center [836, 14] width 7 height 8
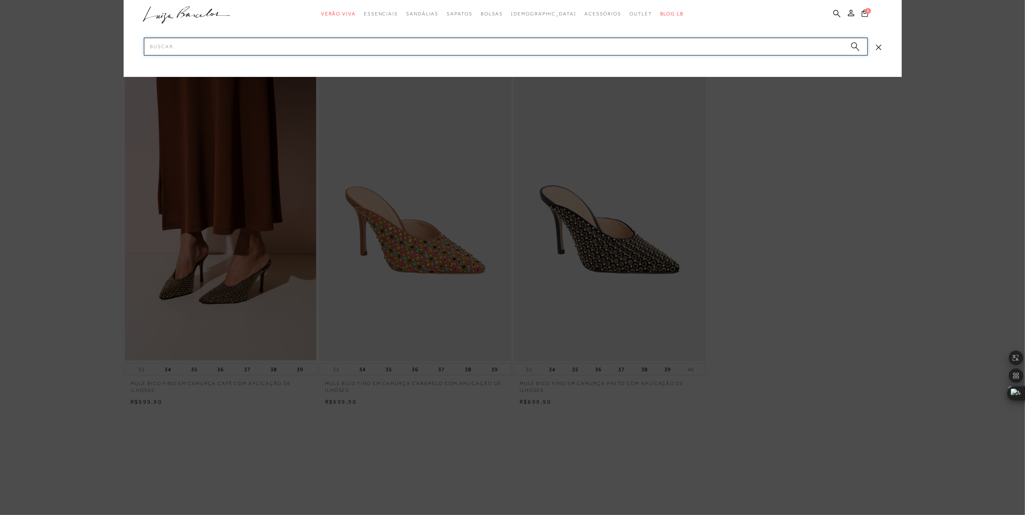
paste input "13010098-2"
type input "13010098"
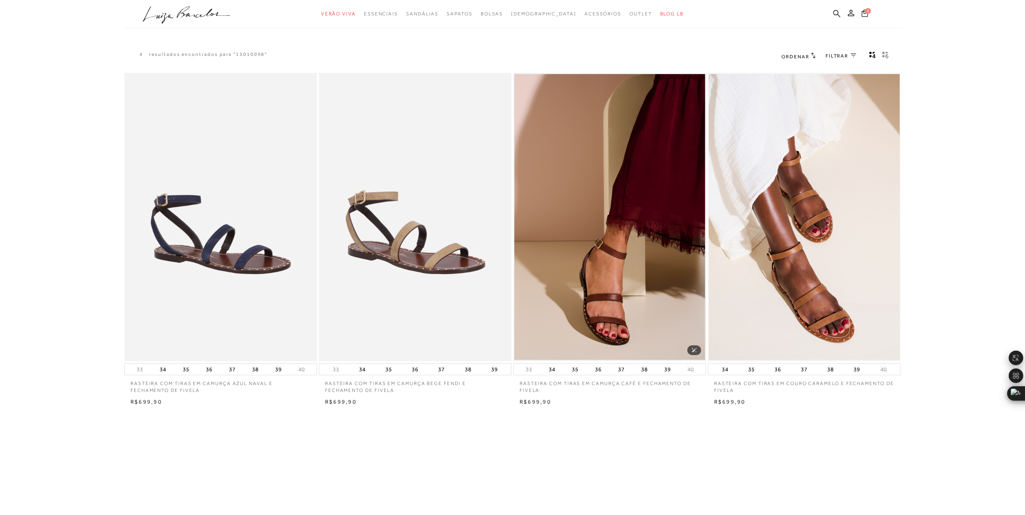
click at [594, 212] on img at bounding box center [609, 217] width 191 height 286
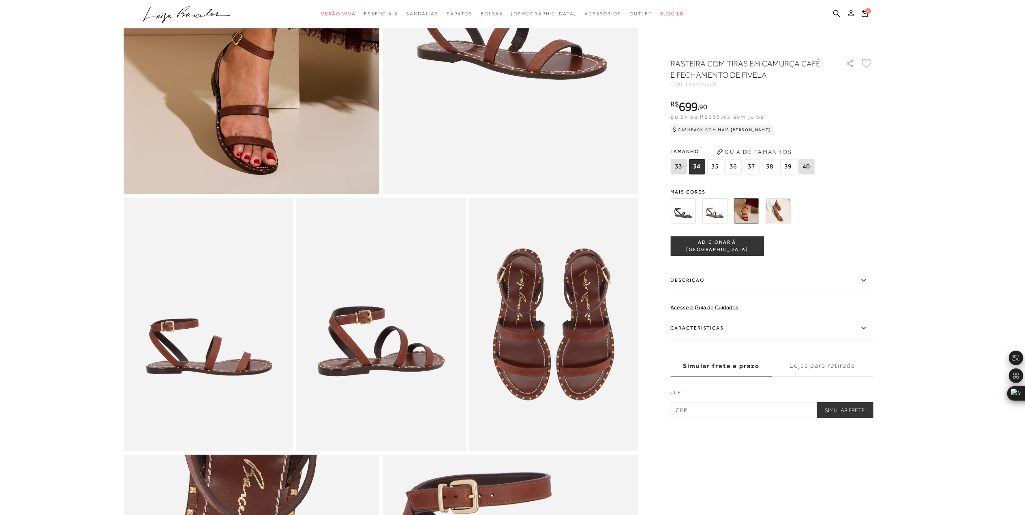
scroll to position [85, 0]
